Goal: Information Seeking & Learning: Learn about a topic

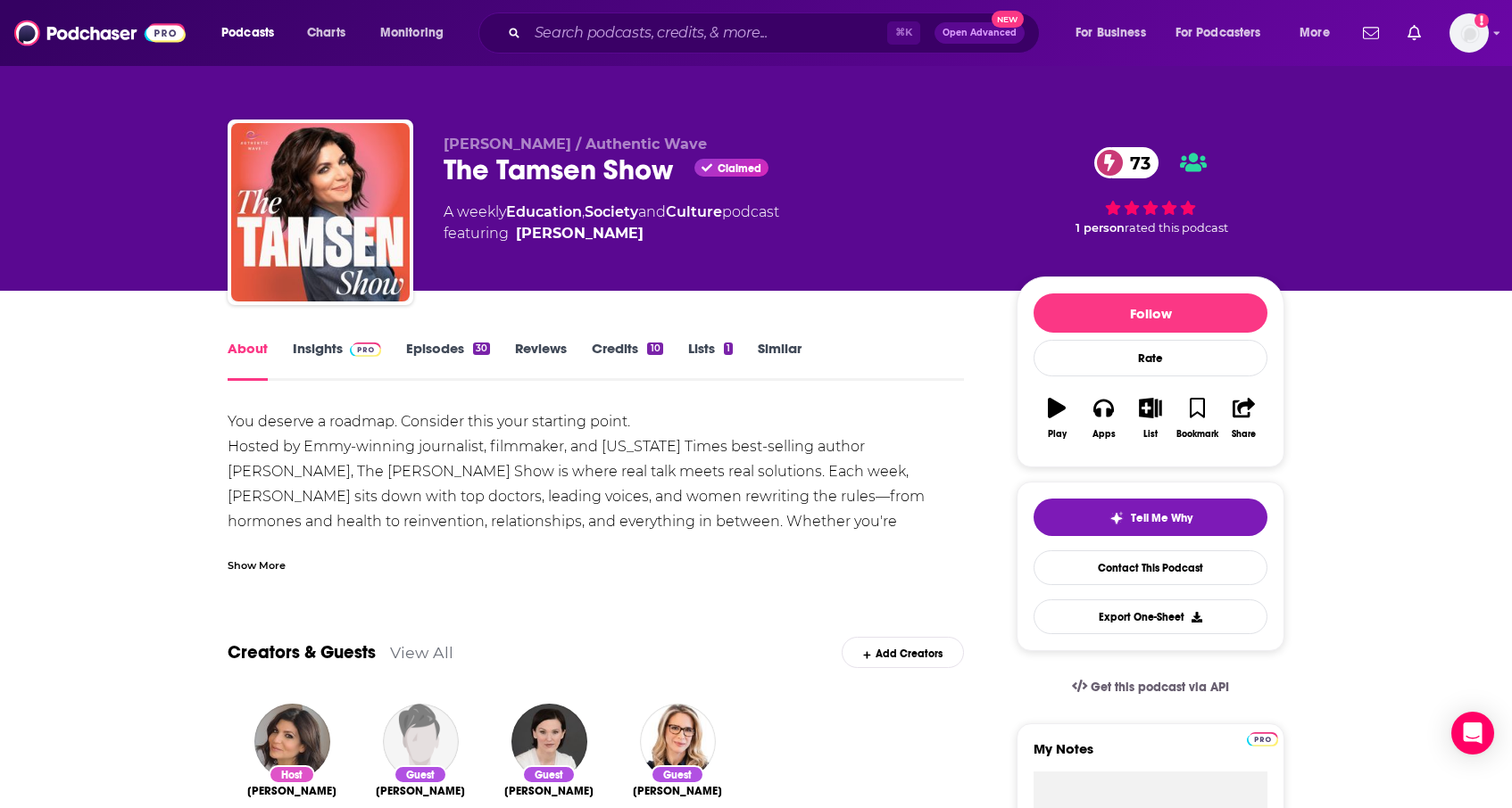
click at [421, 348] on link "Episodes 30" at bounding box center [447, 361] width 84 height 41
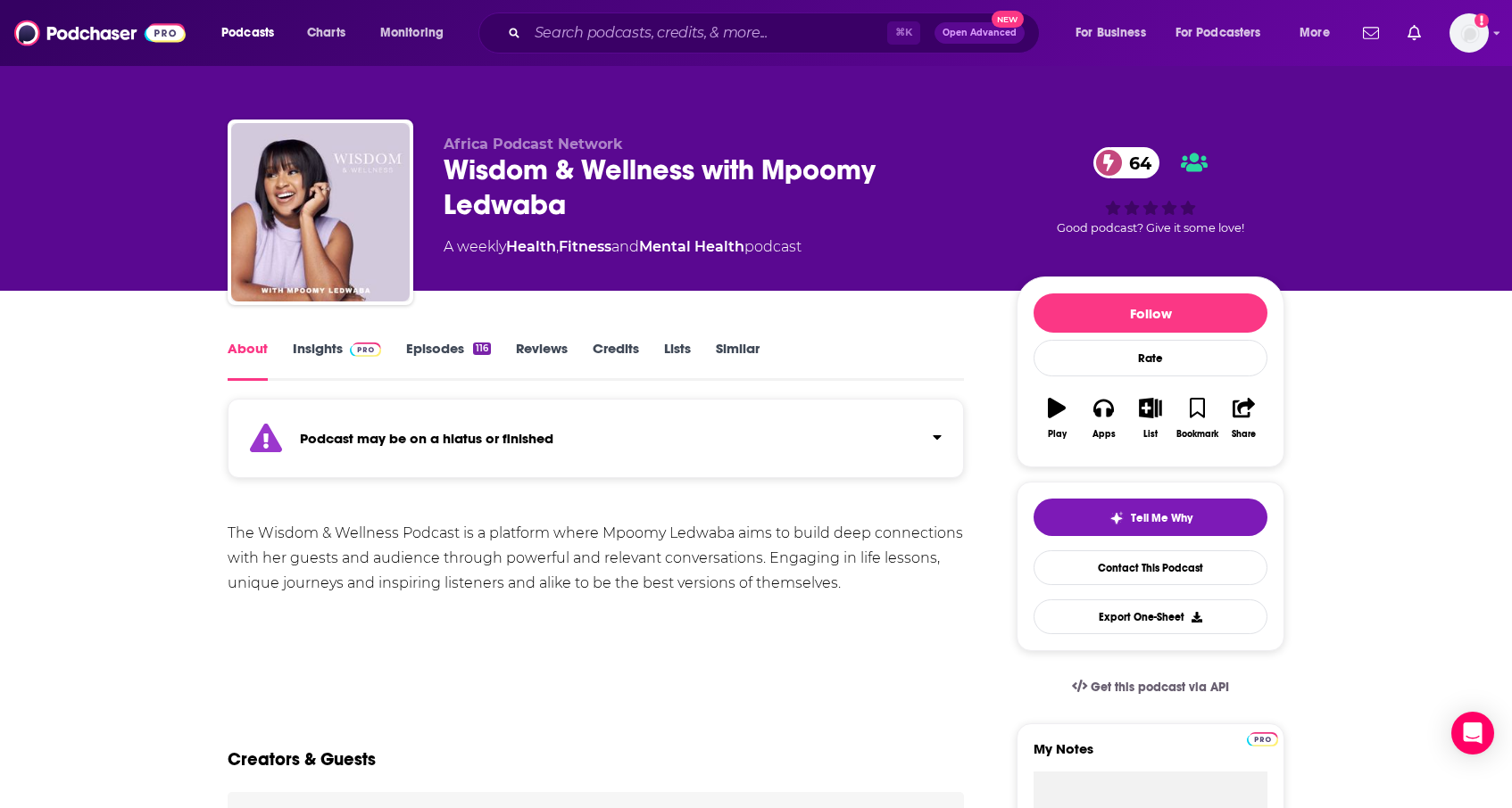
click at [438, 355] on link "Episodes 116" at bounding box center [448, 361] width 85 height 41
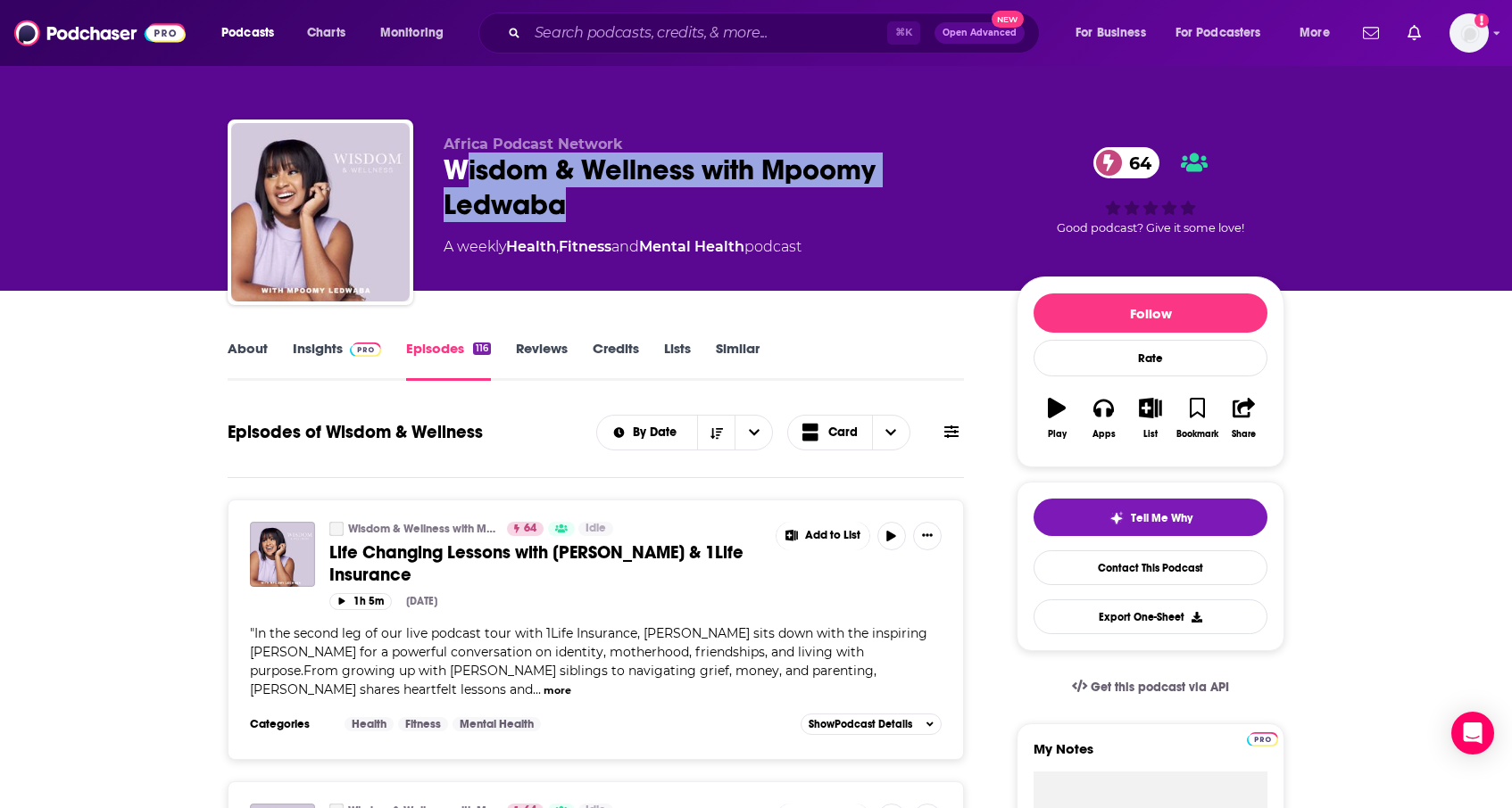
drag, startPoint x: 576, startPoint y: 209, endPoint x: 464, endPoint y: 179, distance: 115.9
click at [464, 179] on div "Wisdom & Wellness with Mpoomy Ledwaba 64" at bounding box center [715, 187] width 544 height 70
